Goal: Task Accomplishment & Management: Use online tool/utility

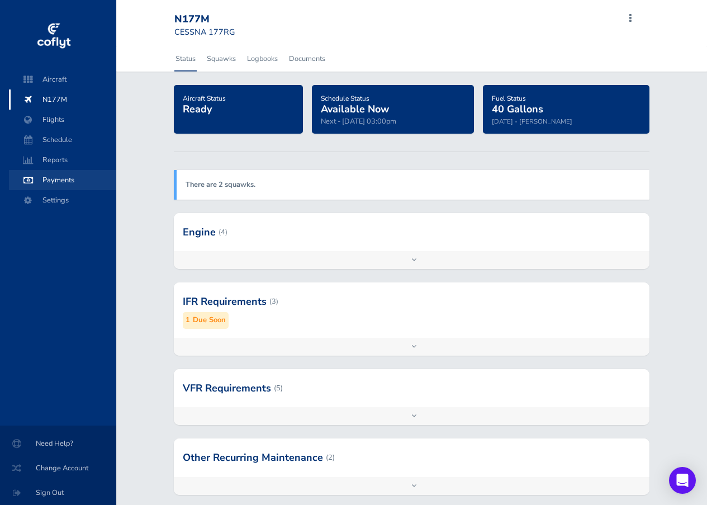
click at [56, 179] on span "Payments" at bounding box center [62, 180] width 85 height 20
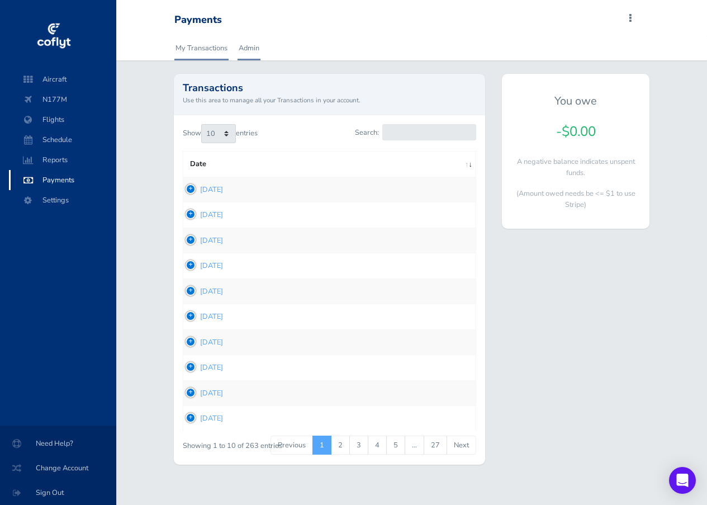
click at [249, 45] on link "Admin" at bounding box center [248, 48] width 23 height 25
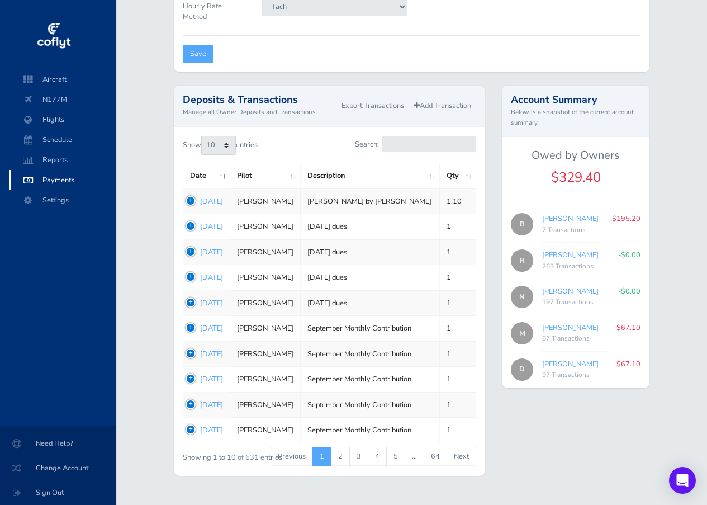
scroll to position [376, 0]
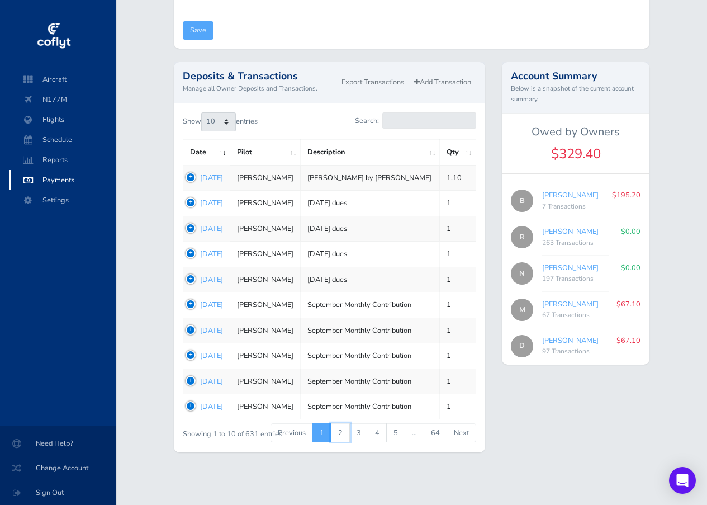
click at [341, 429] on link "2" at bounding box center [340, 432] width 19 height 19
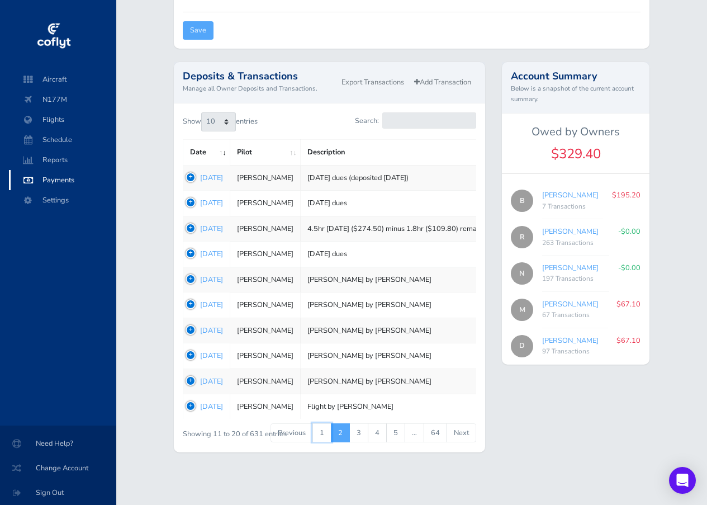
click at [322, 428] on link "1" at bounding box center [321, 432] width 19 height 19
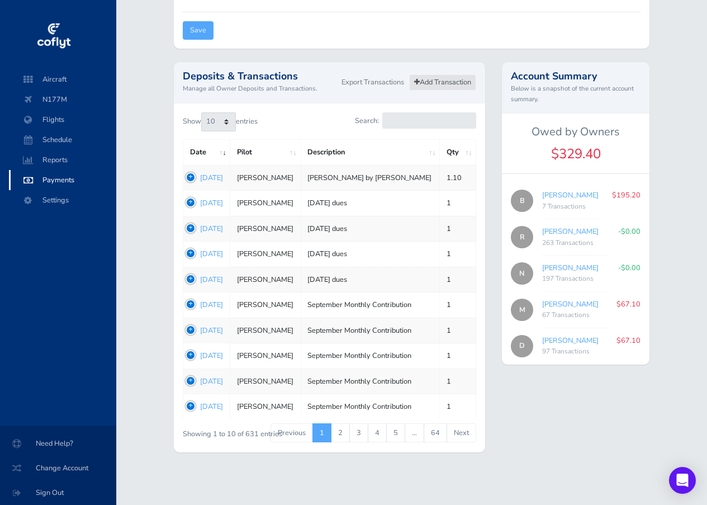
click at [429, 80] on link "Add Transaction" at bounding box center [442, 82] width 67 height 16
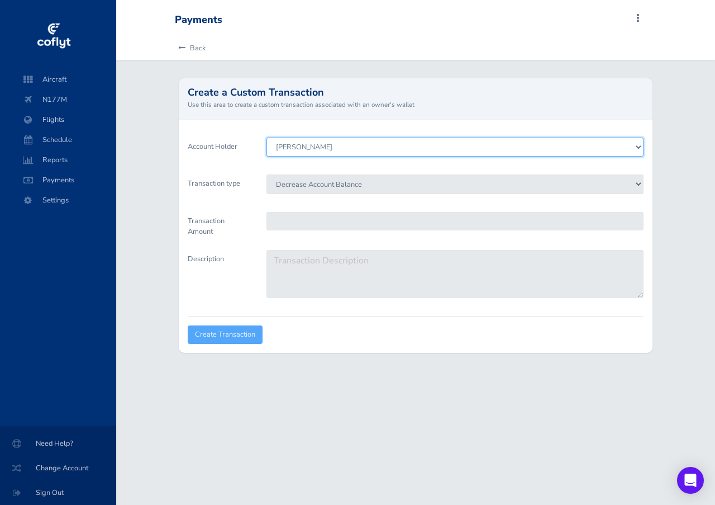
click at [640, 145] on select "Richard Hoesli Nicholas Onkow Duffy Cooper Michael Gramer Brian Larson" at bounding box center [455, 146] width 377 height 19
select select "8227"
click at [267, 137] on select "Richard Hoesli Nicholas Onkow Duffy Cooper Michael Gramer Brian Larson" at bounding box center [455, 146] width 377 height 19
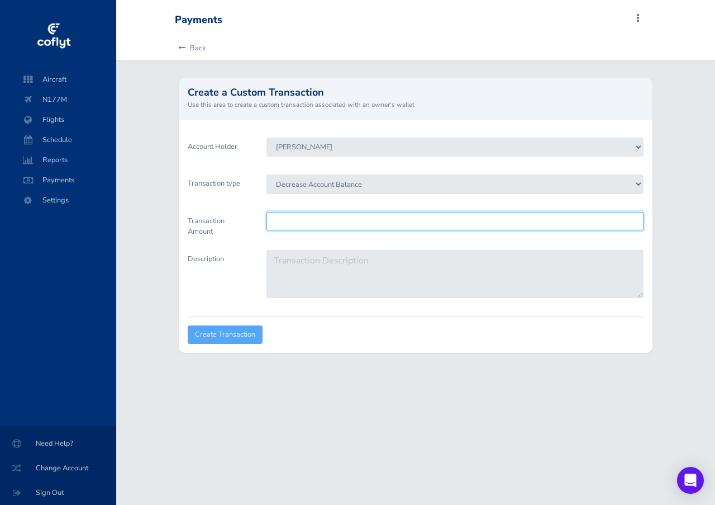
click at [272, 219] on input "Transaction Amount" at bounding box center [455, 221] width 377 height 18
type input "195.20"
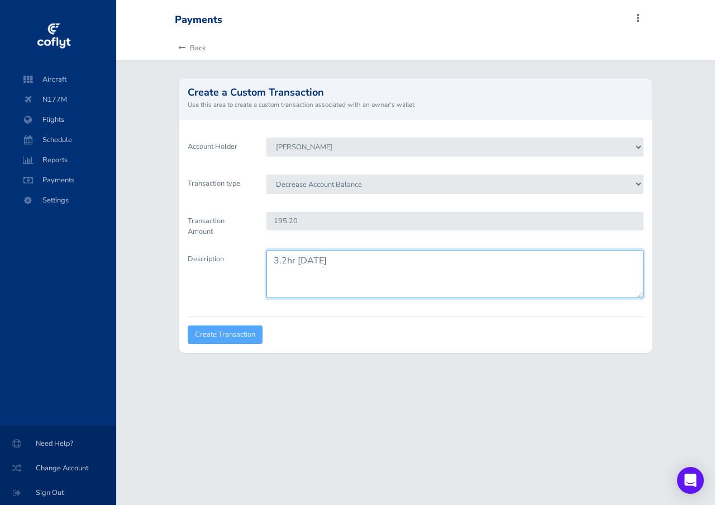
type textarea "3.2hr August 2025"
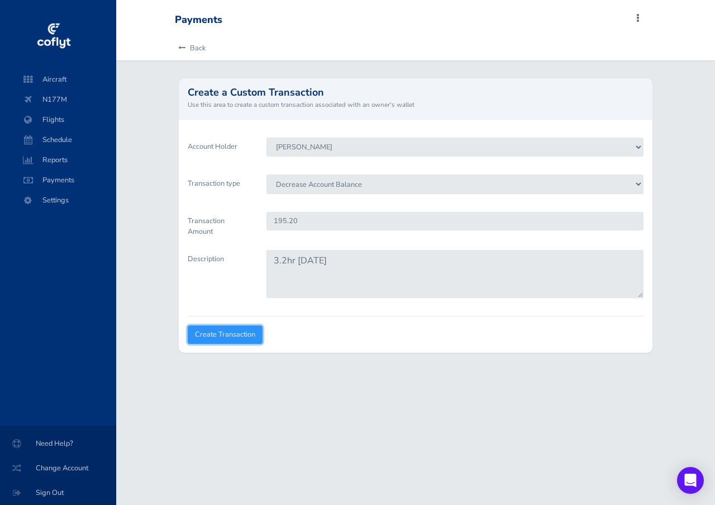
click at [231, 334] on input "Create Transaction" at bounding box center [225, 334] width 75 height 18
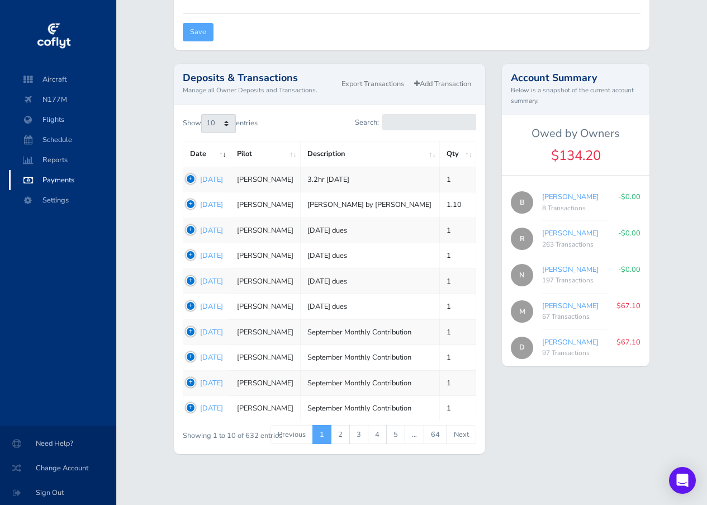
scroll to position [376, 0]
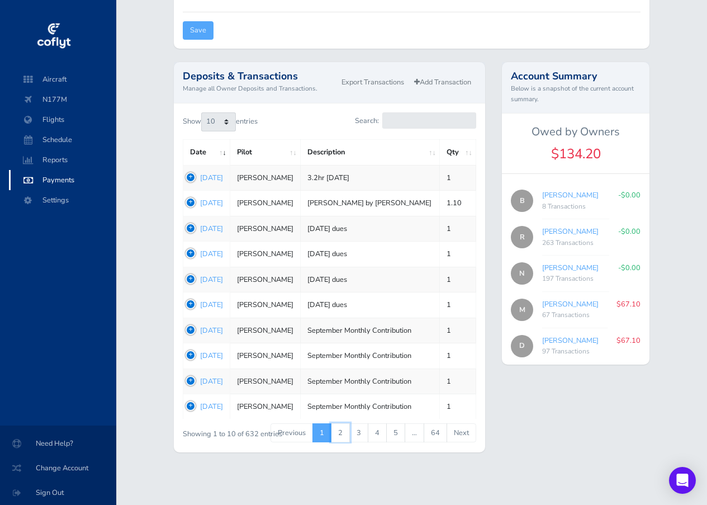
click at [340, 429] on link "2" at bounding box center [340, 432] width 19 height 19
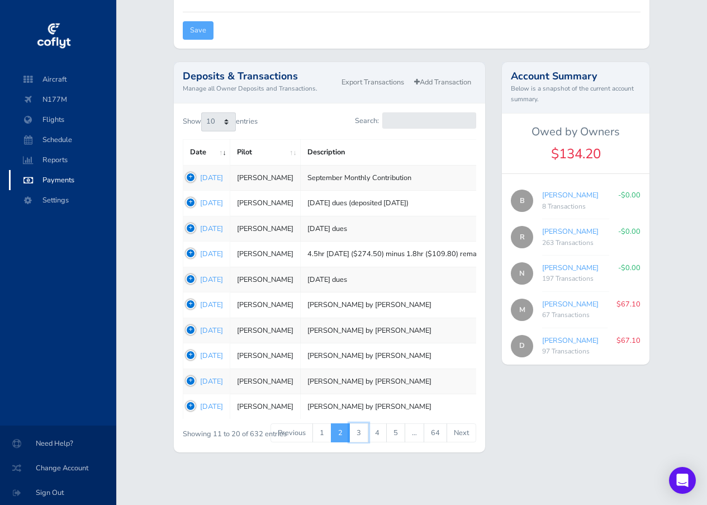
click at [357, 432] on link "3" at bounding box center [358, 432] width 19 height 19
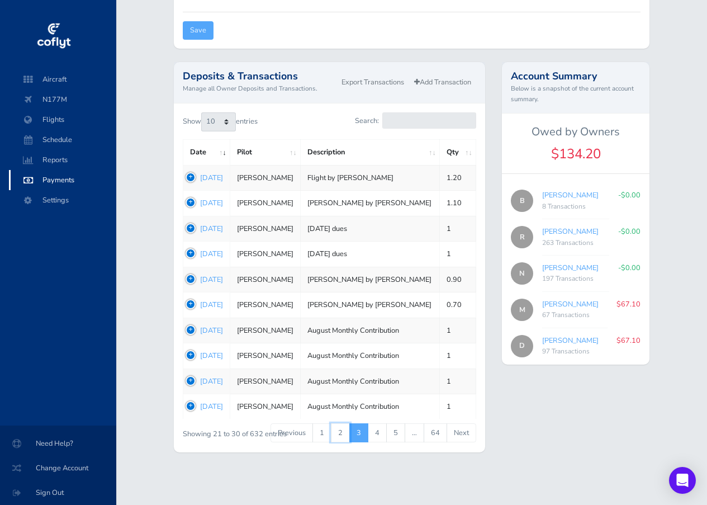
click at [340, 431] on link "2" at bounding box center [340, 432] width 19 height 19
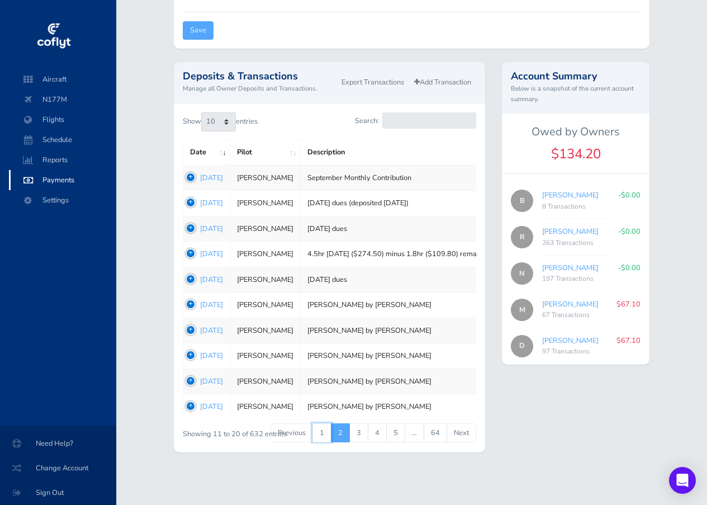
click at [321, 430] on link "1" at bounding box center [321, 432] width 19 height 19
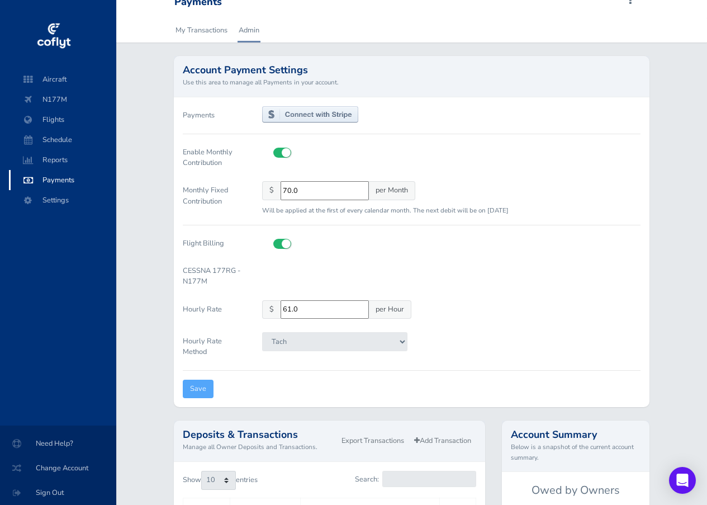
scroll to position [0, 0]
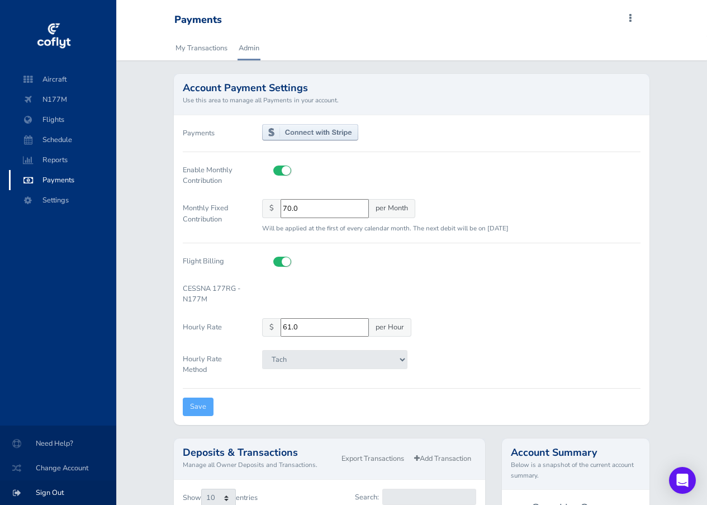
click at [42, 489] on span "Sign Out" at bounding box center [57, 492] width 89 height 20
